Goal: Find specific page/section

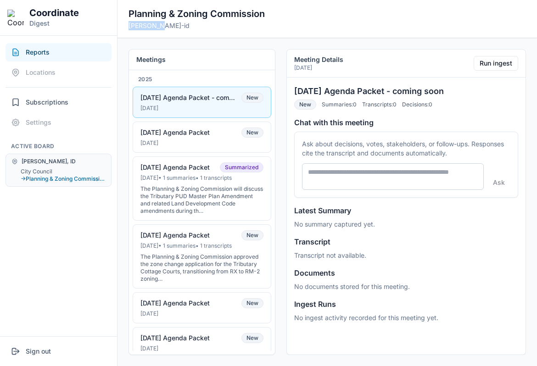
drag, startPoint x: 126, startPoint y: 27, endPoint x: 195, endPoint y: 27, distance: 68.8
click at [195, 27] on header "Planning & Zoning Commission [PERSON_NAME]-id" at bounding box center [326, 19] width 419 height 38
click at [195, 27] on p "[PERSON_NAME]-id" at bounding box center [196, 25] width 136 height 9
drag, startPoint x: 170, startPoint y: 27, endPoint x: 127, endPoint y: 15, distance: 44.7
click at [127, 15] on header "Planning & Zoning Commission [PERSON_NAME]-id" at bounding box center [326, 19] width 419 height 38
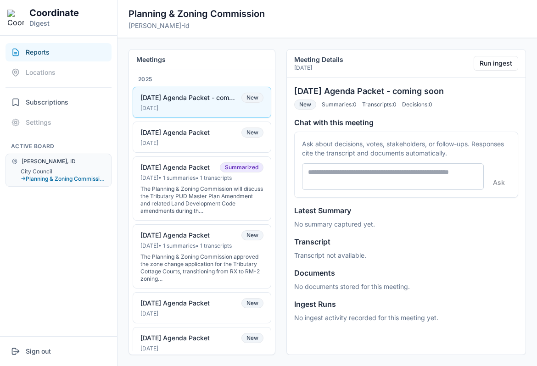
click at [173, 25] on p "[PERSON_NAME]-id" at bounding box center [196, 25] width 136 height 9
click at [50, 170] on button "City Council" at bounding box center [63, 171] width 85 height 7
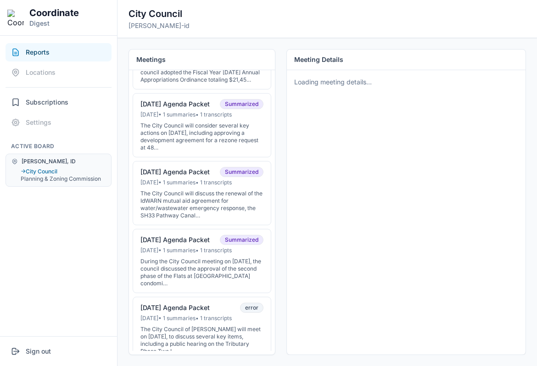
scroll to position [189, 0]
click at [173, 187] on div "Jul 14, 2025 • 1 summaries • 1 transcripts" at bounding box center [201, 182] width 123 height 7
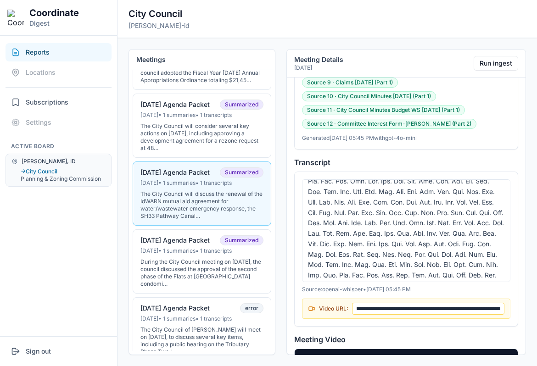
scroll to position [344, 0]
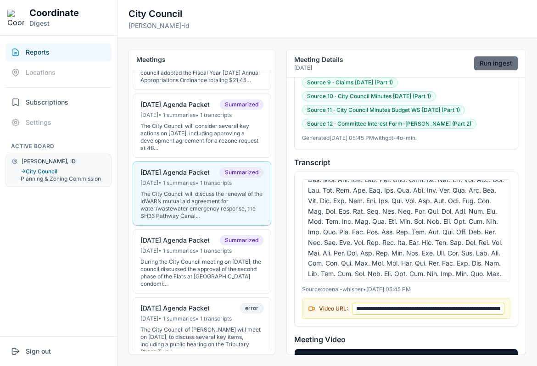
click at [509, 67] on button "Run ingest" at bounding box center [495, 63] width 44 height 15
click at [499, 67] on button "Run ingest" at bounding box center [495, 63] width 44 height 15
click at [48, 253] on nav "Reports Locations Subscriptions Settings Active Board Driggs, ID → City Council…" at bounding box center [58, 186] width 117 height 300
